Goal: Information Seeking & Learning: Learn about a topic

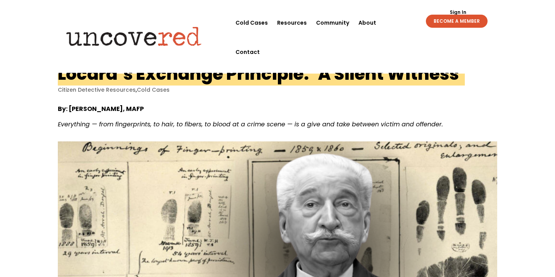
drag, startPoint x: 142, startPoint y: 110, endPoint x: 126, endPoint y: 109, distance: 15.8
click at [126, 109] on p "By: [PERSON_NAME], MAFP" at bounding box center [277, 111] width 439 height 15
click at [377, 94] on div "By: [PERSON_NAME], MAFP Everything — from fingerprints, to hair, to fibers, to …" at bounding box center [277, 233] width 439 height 278
drag, startPoint x: 124, startPoint y: 110, endPoint x: 148, endPoint y: 110, distance: 23.1
click at [148, 110] on p "By: [PERSON_NAME], MAFP" at bounding box center [277, 111] width 439 height 15
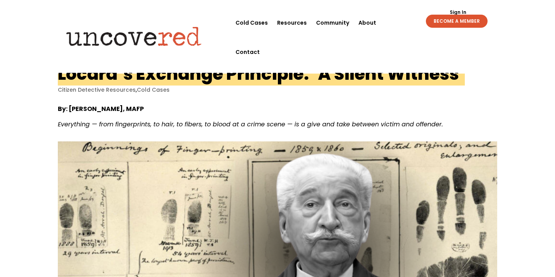
click at [352, 118] on p "By: [PERSON_NAME], MAFP" at bounding box center [277, 111] width 439 height 15
drag, startPoint x: 70, startPoint y: 109, endPoint x: 155, endPoint y: 112, distance: 85.2
click at [155, 112] on p "By: [PERSON_NAME], MAFP" at bounding box center [277, 111] width 439 height 15
copy strong "[PERSON_NAME], MAFP"
click at [266, 113] on p "By: [PERSON_NAME], MAFP" at bounding box center [277, 111] width 439 height 15
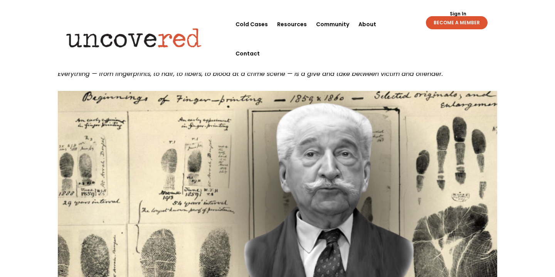
scroll to position [51, 0]
drag, startPoint x: 266, startPoint y: 114, endPoint x: 279, endPoint y: 72, distance: 43.3
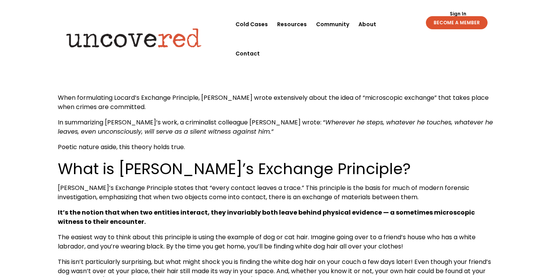
scroll to position [287, 0]
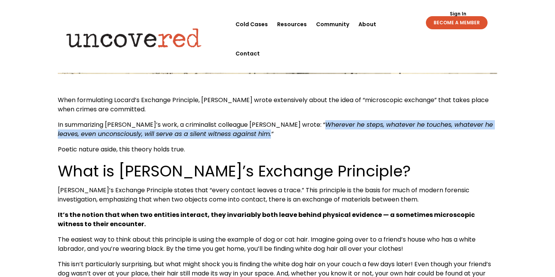
drag, startPoint x: 281, startPoint y: 126, endPoint x: 232, endPoint y: 133, distance: 49.4
click at [232, 133] on span "Wherever he steps, whatever he touches, whatever he leaves, even unconsciously,…" at bounding box center [275, 129] width 435 height 18
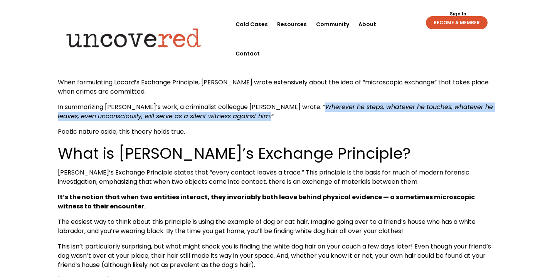
scroll to position [305, 0]
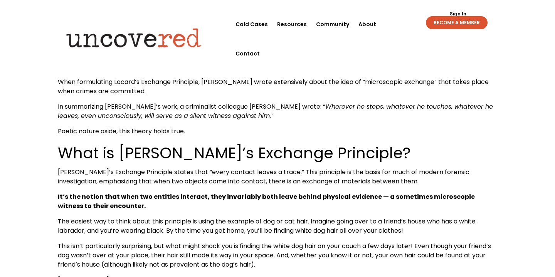
click at [225, 161] on span "What is [PERSON_NAME]’s Exchange Principle?" at bounding box center [234, 153] width 353 height 22
click at [290, 127] on p "Poetic nature aside, this theory holds true." at bounding box center [277, 134] width 439 height 15
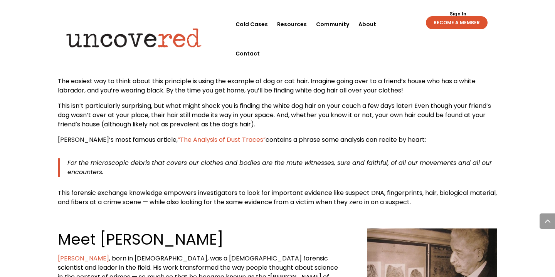
scroll to position [452, 0]
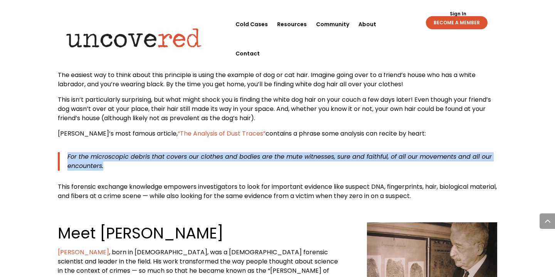
drag, startPoint x: 68, startPoint y: 156, endPoint x: 106, endPoint y: 166, distance: 39.4
click at [106, 166] on p "For the microscopic debris that covers our clothes and bodies are the mute witn…" at bounding box center [282, 161] width 430 height 19
copy span "For the microscopic debris that covers our clothes and bodies are the mute witn…"
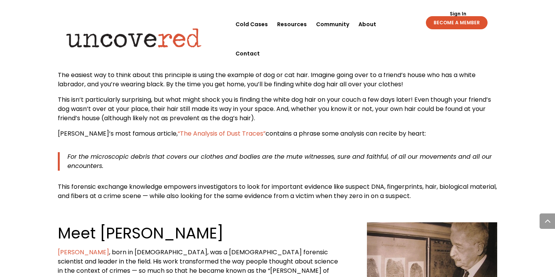
click at [264, 182] on div "When formulating Locard’s Exchange Principle, [PERSON_NAME] wrote extensively a…" at bounding box center [277, 66] width 439 height 270
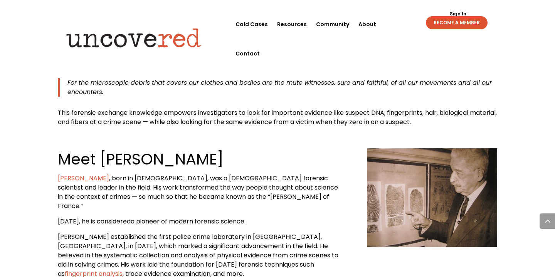
scroll to position [570, 0]
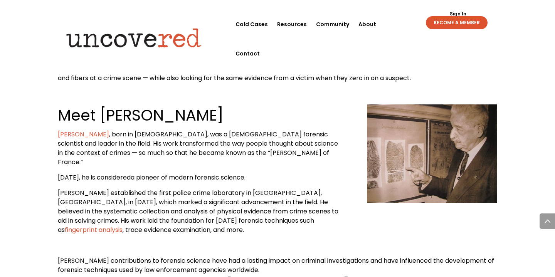
click at [249, 153] on p "[PERSON_NAME] , born in [DEMOGRAPHIC_DATA], was a [DEMOGRAPHIC_DATA] forensic s…" at bounding box center [200, 151] width 285 height 43
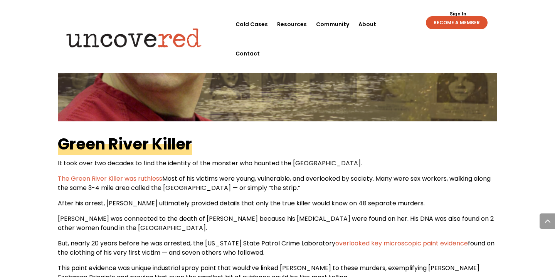
scroll to position [947, 0]
click at [153, 133] on b "Green River Killer" at bounding box center [125, 144] width 134 height 22
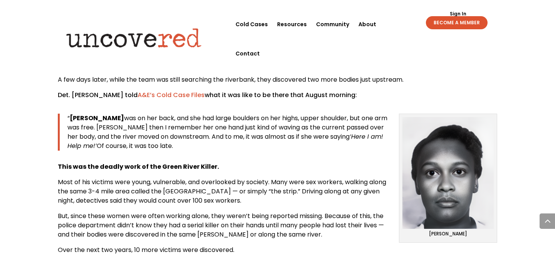
scroll to position [367, 0]
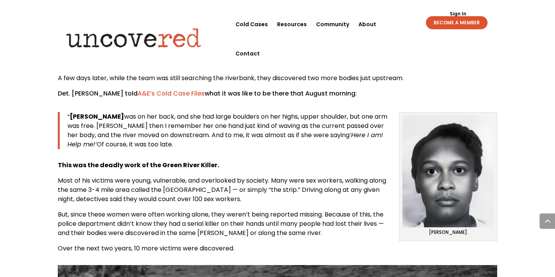
click at [160, 89] on link "A&E’s Cold Case Files" at bounding box center [171, 93] width 67 height 9
